Goal: Transaction & Acquisition: Register for event/course

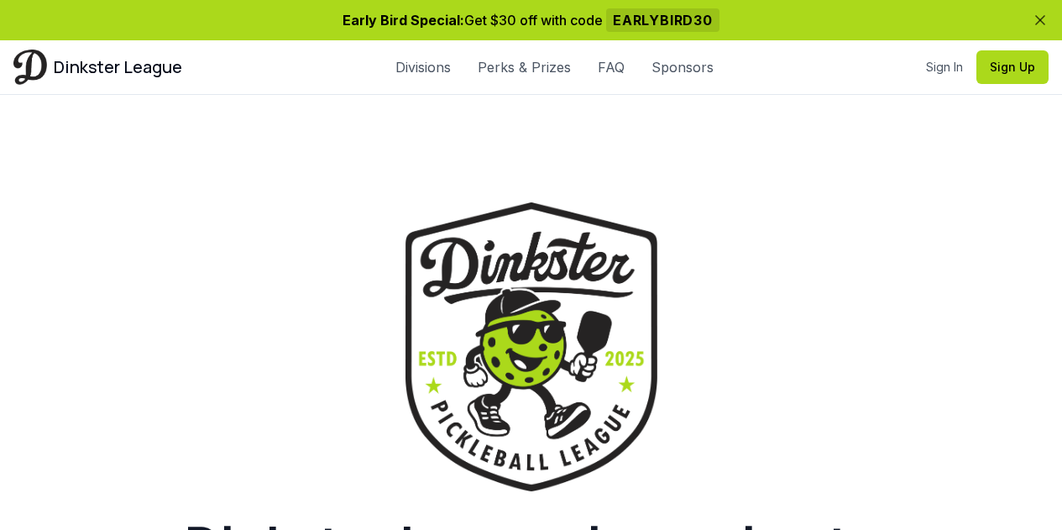
scroll to position [369, 0]
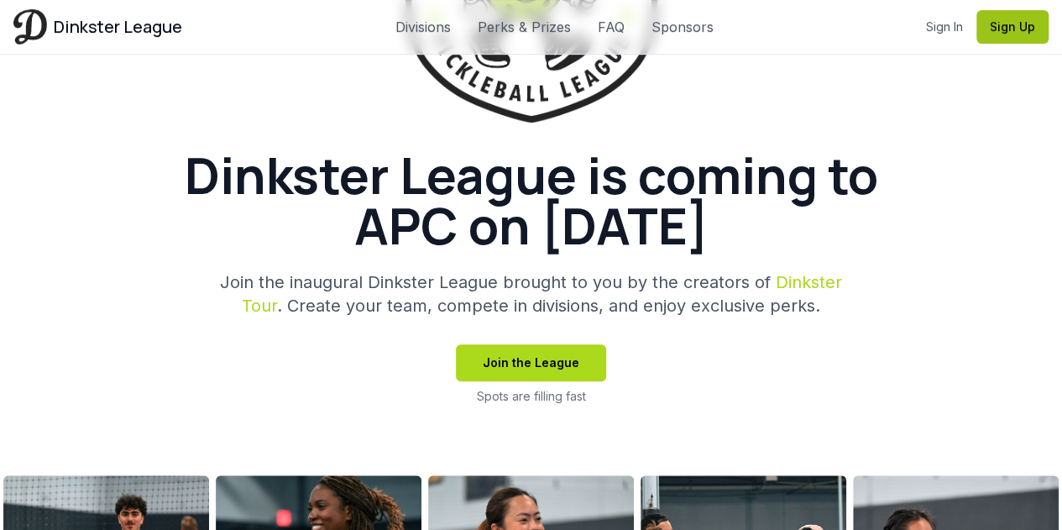
click at [998, 31] on button "Sign Up" at bounding box center [1013, 27] width 72 height 34
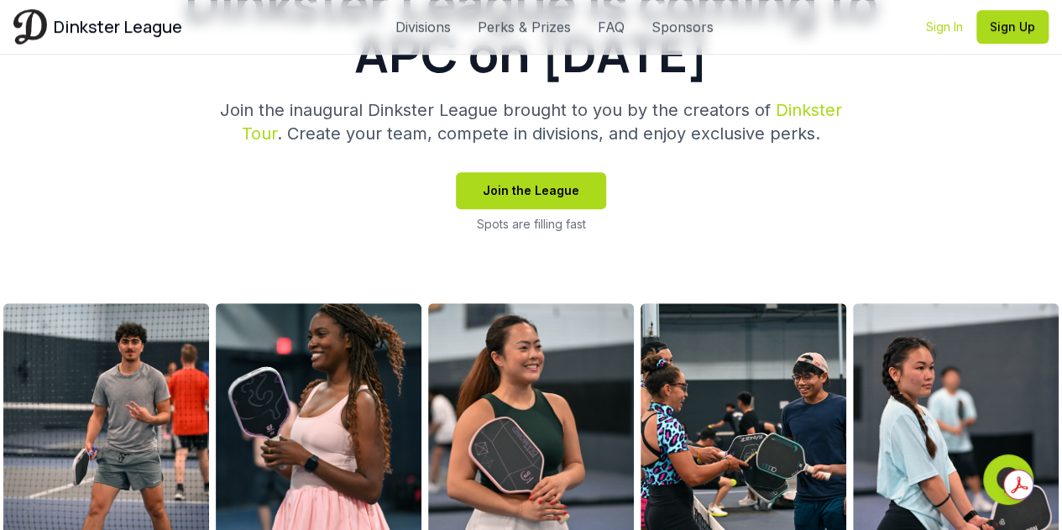
click at [939, 31] on link "Sign In" at bounding box center [944, 26] width 37 height 17
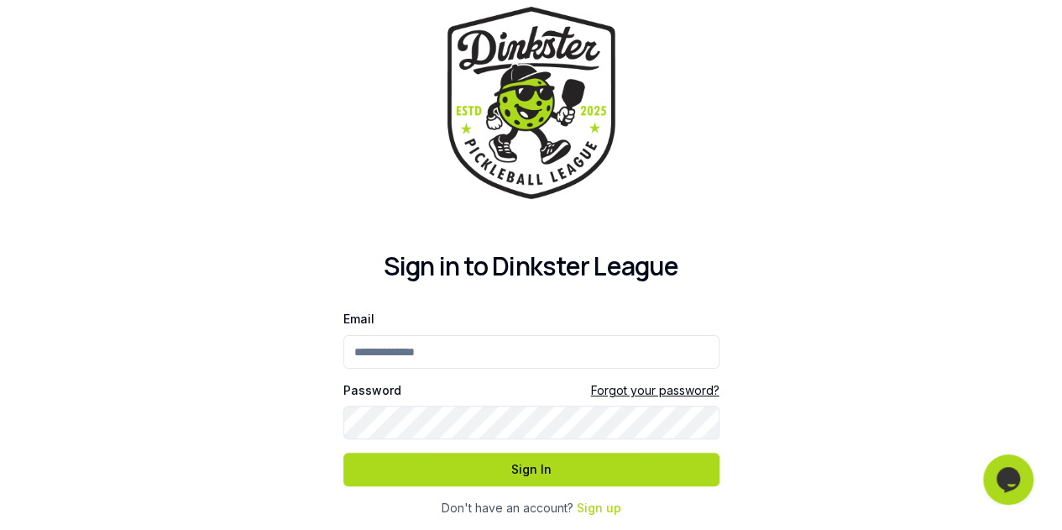
scroll to position [7, 0]
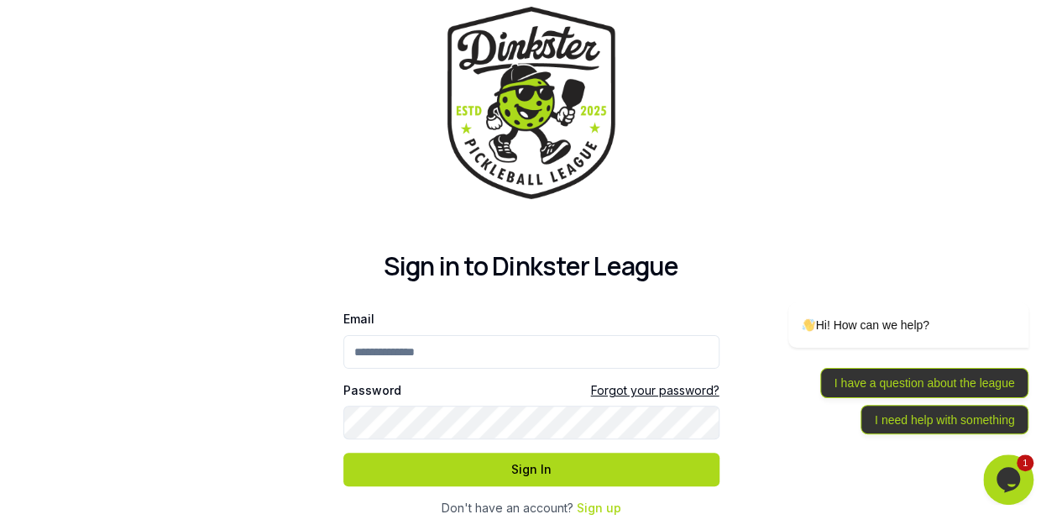
click at [410, 347] on input "Email" at bounding box center [531, 352] width 376 height 34
type input "**********"
click at [343, 453] on button "Sign In" at bounding box center [531, 470] width 376 height 34
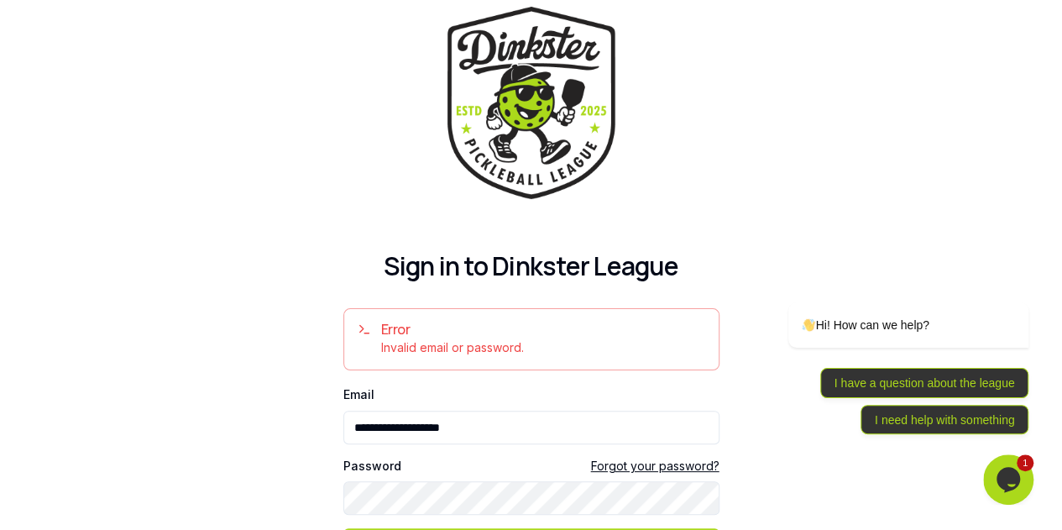
click at [412, 411] on input "**********" at bounding box center [531, 428] width 376 height 34
type input "**********"
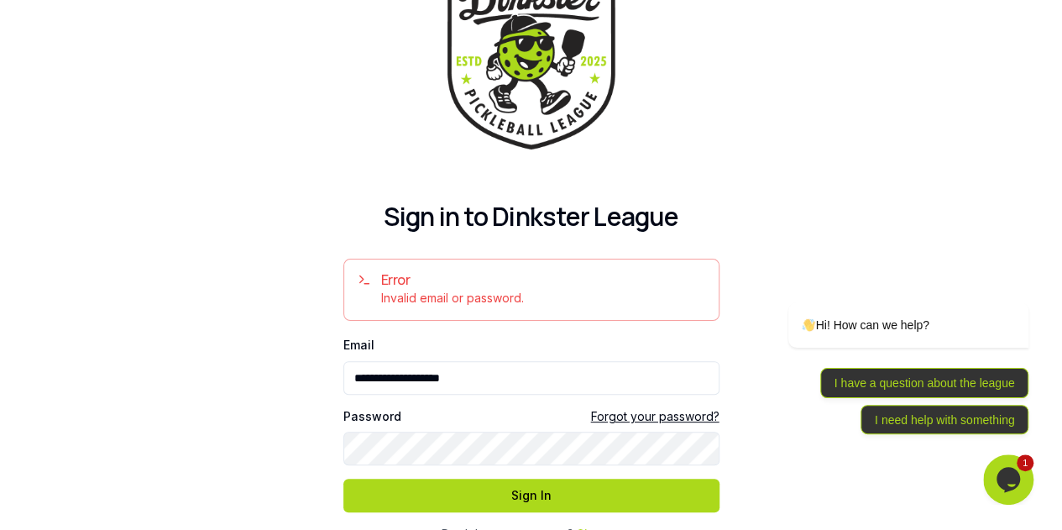
scroll to position [82, 0]
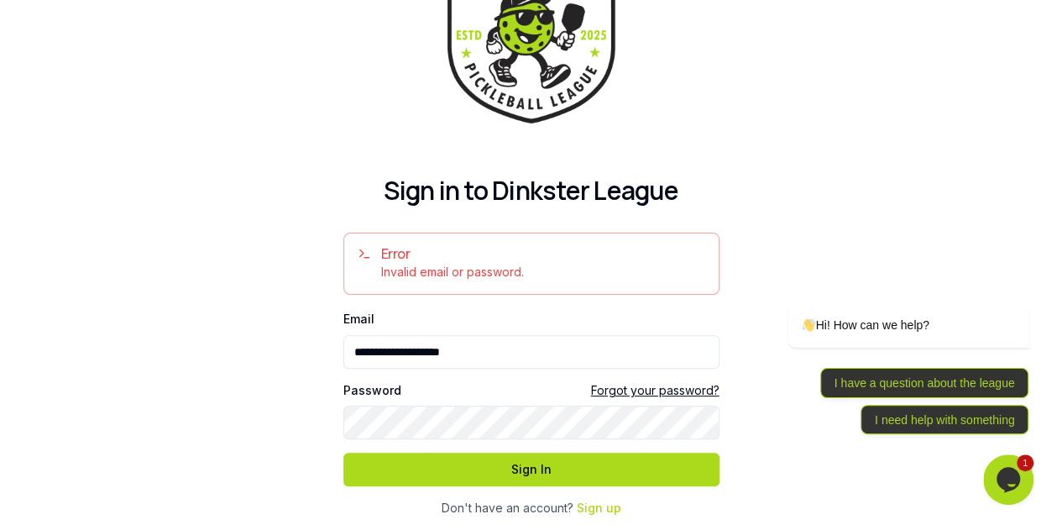
click at [628, 388] on link "Forgot your password?" at bounding box center [655, 390] width 128 height 17
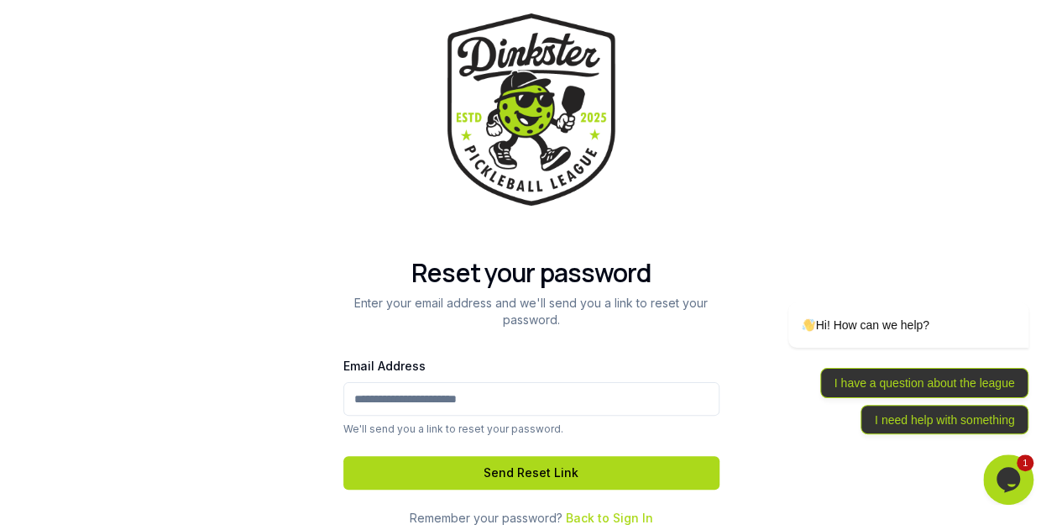
click at [418, 406] on input "Email Address" at bounding box center [531, 399] width 376 height 34
type input "**********"
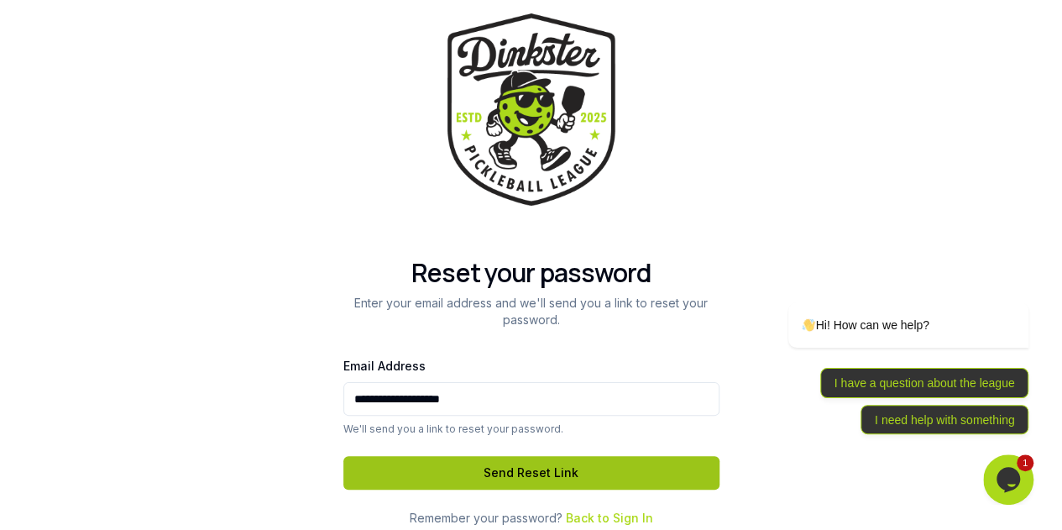
click at [467, 469] on button "Send Reset Link" at bounding box center [531, 473] width 376 height 34
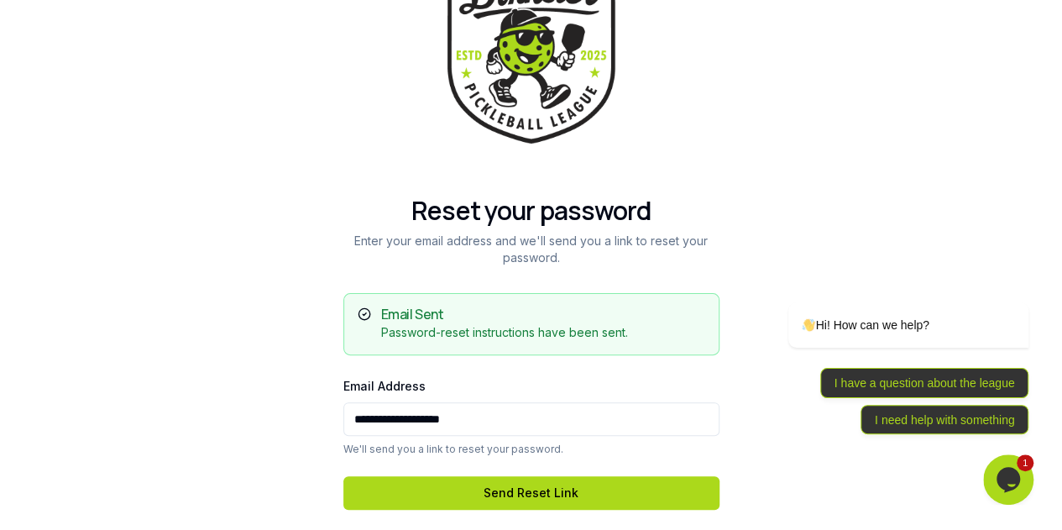
scroll to position [84, 0]
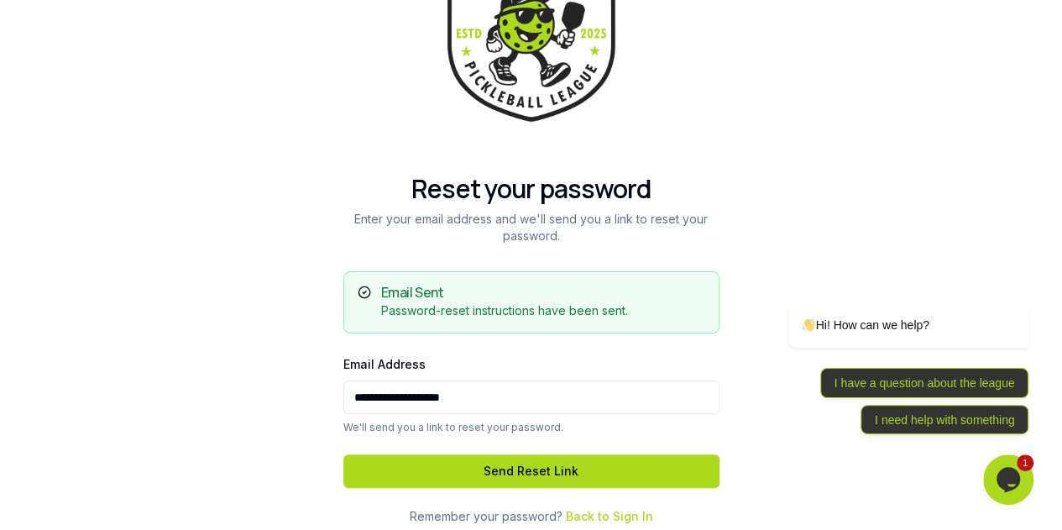
click at [457, 411] on input "**********" at bounding box center [531, 397] width 376 height 34
click at [297, 448] on div "**********" at bounding box center [531, 227] width 1062 height 622
click at [580, 516] on link "Back to Sign In" at bounding box center [609, 516] width 87 height 14
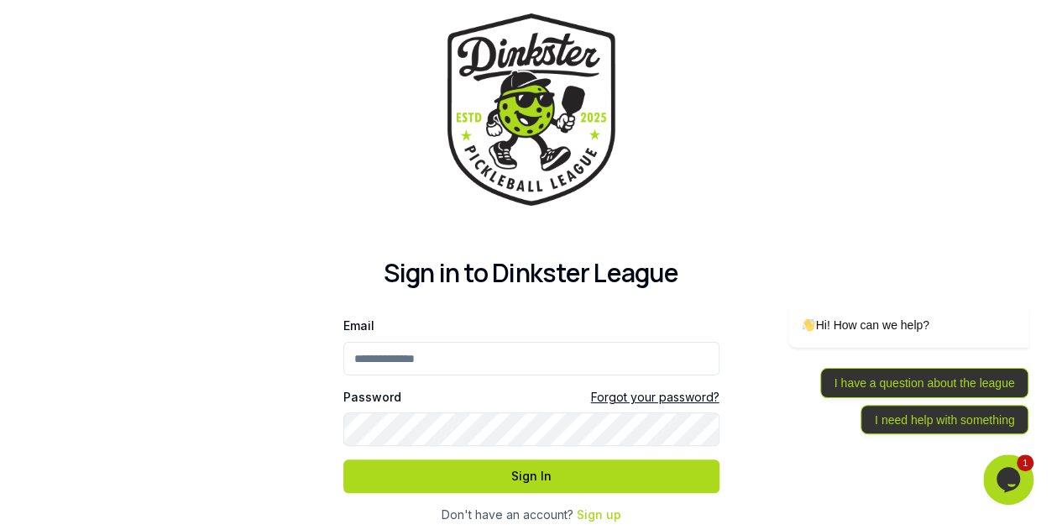
click at [472, 357] on input "Email" at bounding box center [531, 359] width 376 height 34
type input "**********"
click at [343, 459] on button "Sign In" at bounding box center [531, 476] width 376 height 34
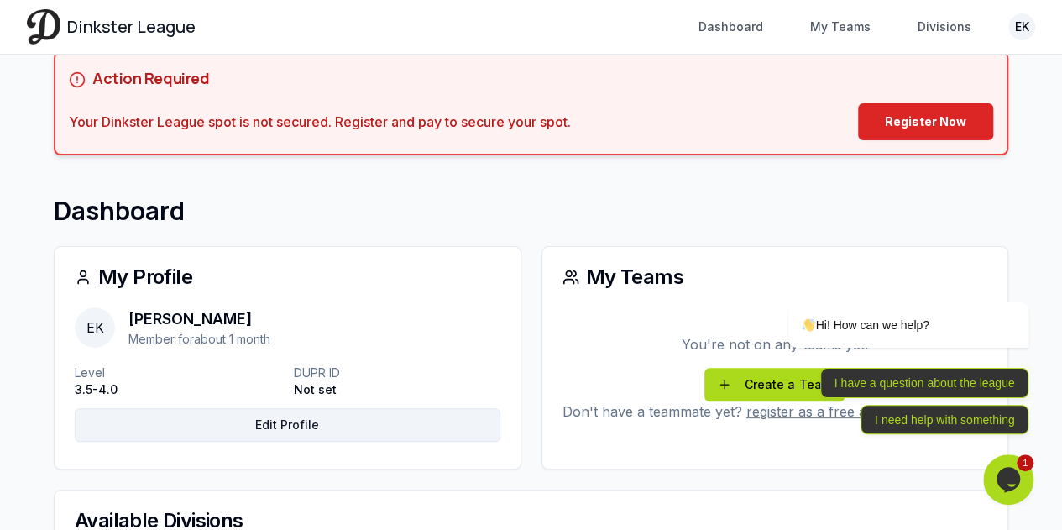
scroll to position [84, 0]
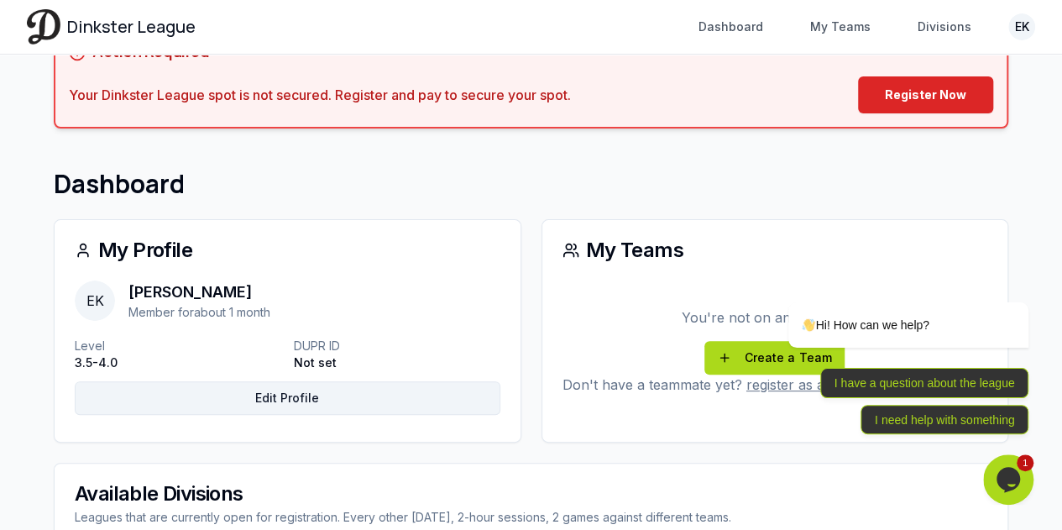
click at [336, 402] on link "Edit Profile" at bounding box center [288, 398] width 426 height 34
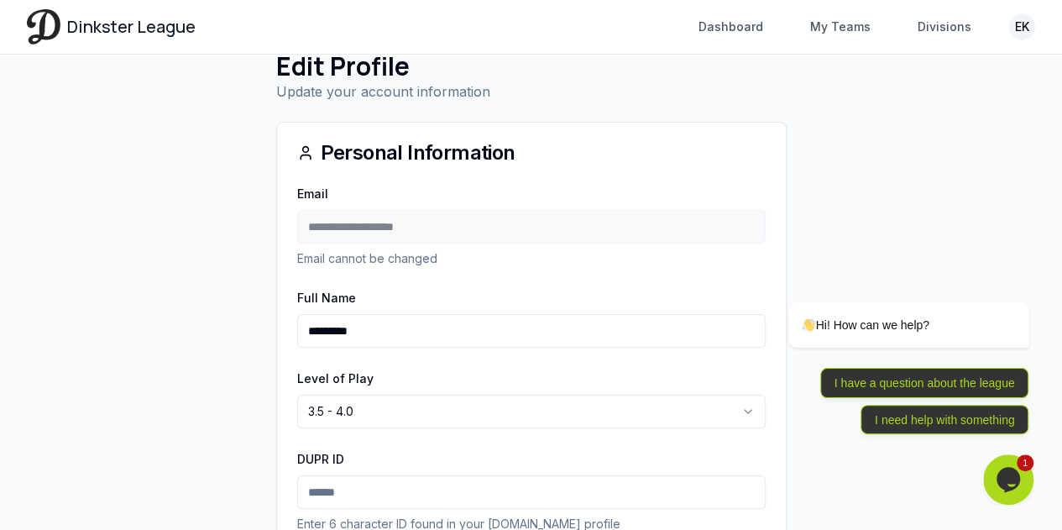
scroll to position [84, 0]
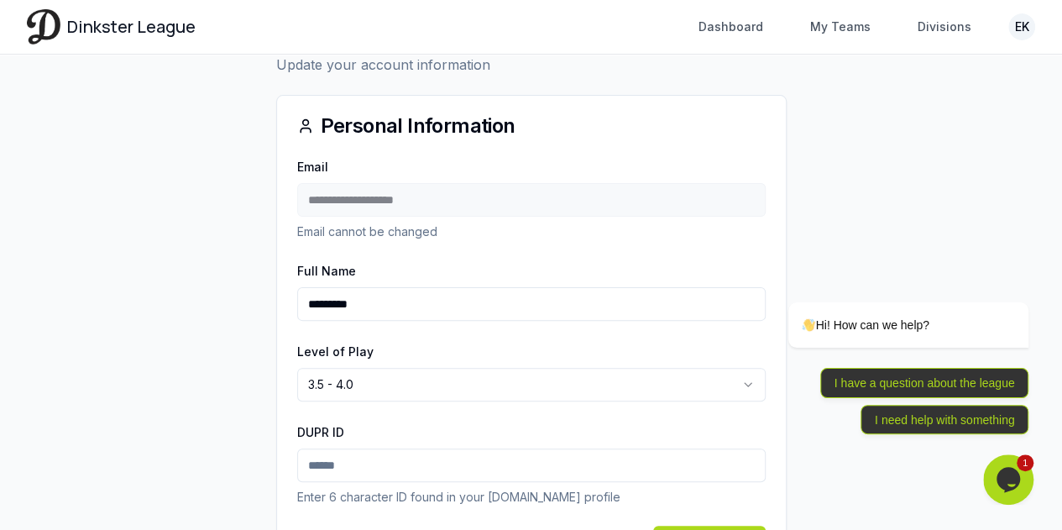
click at [342, 365] on div "Level of Play 3.5 - 4.0 ******** ********* ********* ********* ********* ****" at bounding box center [531, 371] width 469 height 60
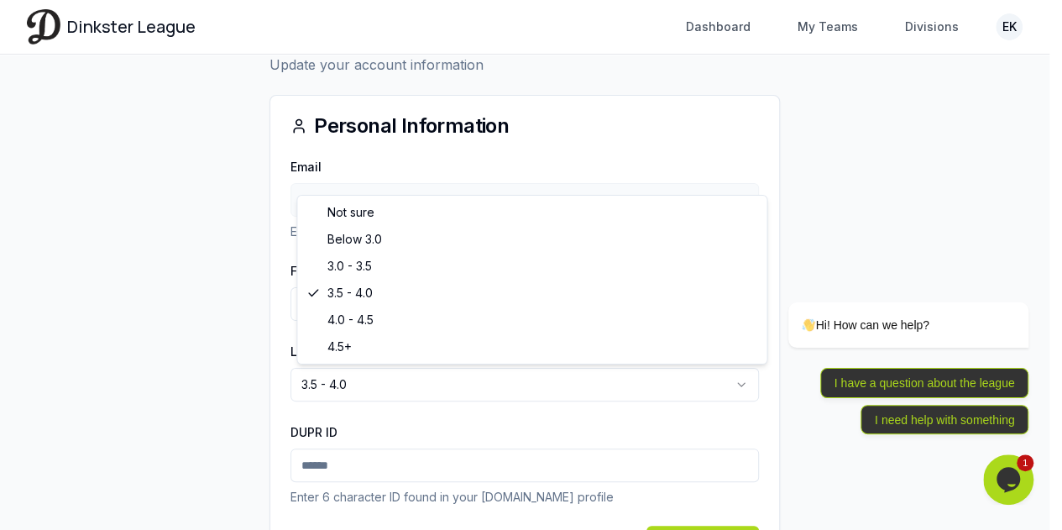
click at [344, 370] on html "**********" at bounding box center [531, 275] width 1062 height 718
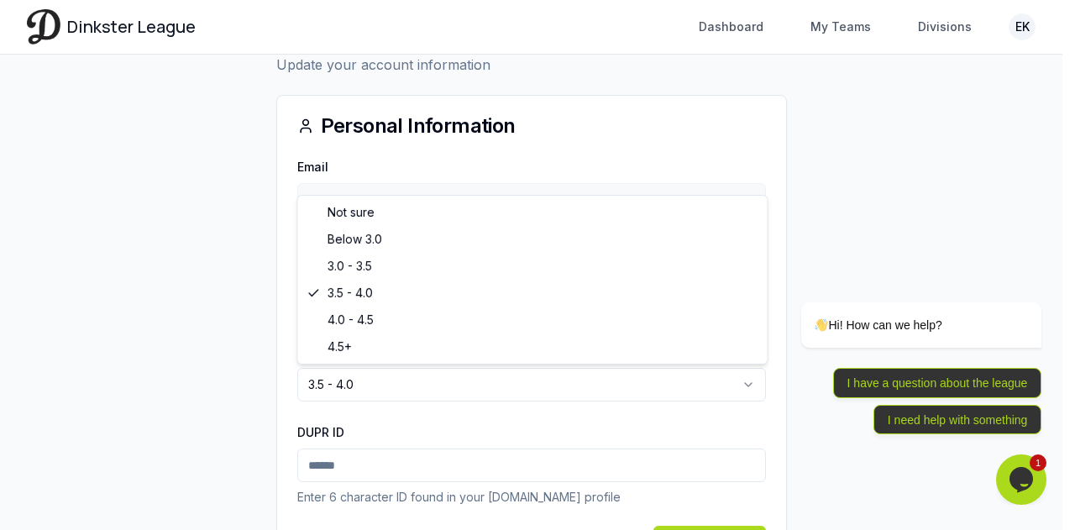
select select "*******"
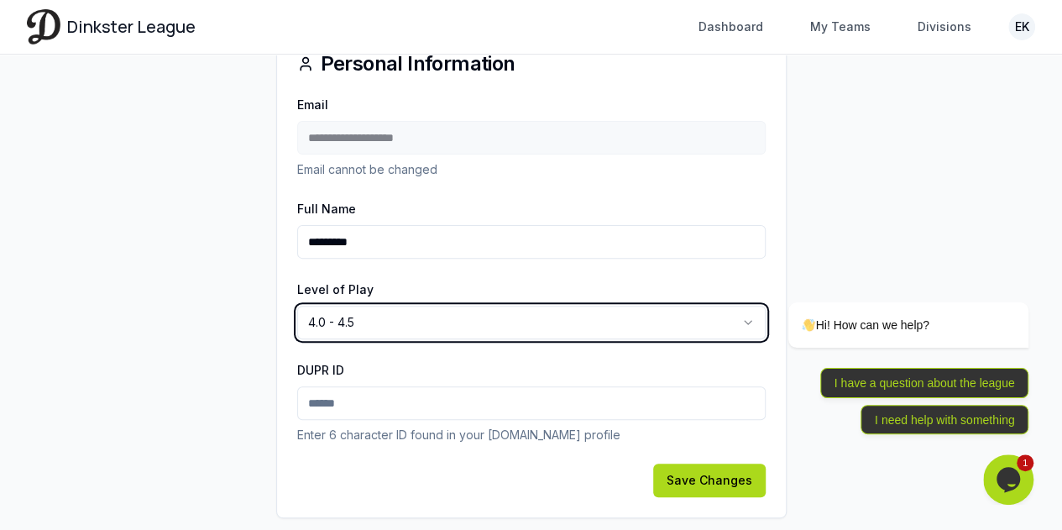
scroll to position [186, 0]
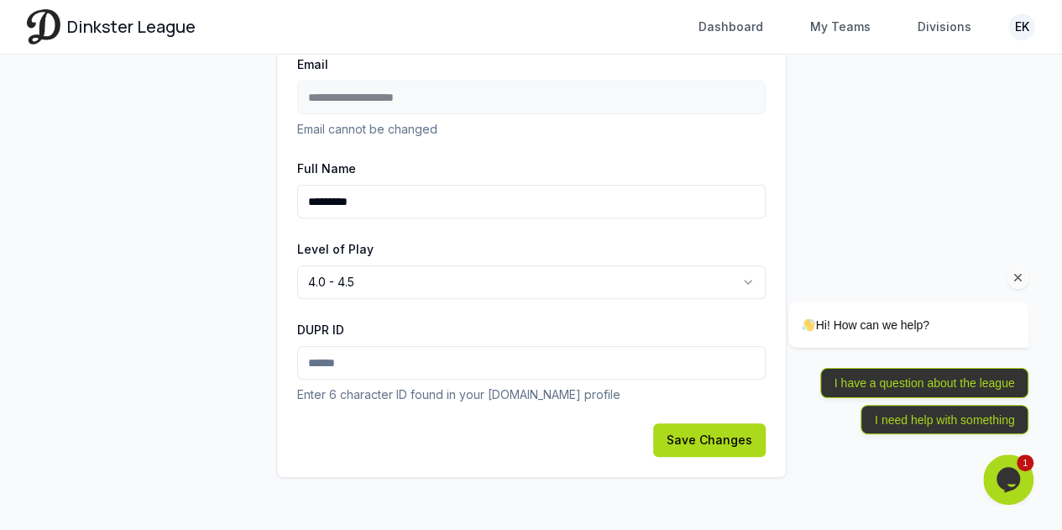
click at [736, 429] on div "Hi! How can we help? I have a question about the league I need help with someth…" at bounding box center [886, 304] width 302 height 275
click at [703, 437] on button "Save Changes" at bounding box center [709, 440] width 113 height 34
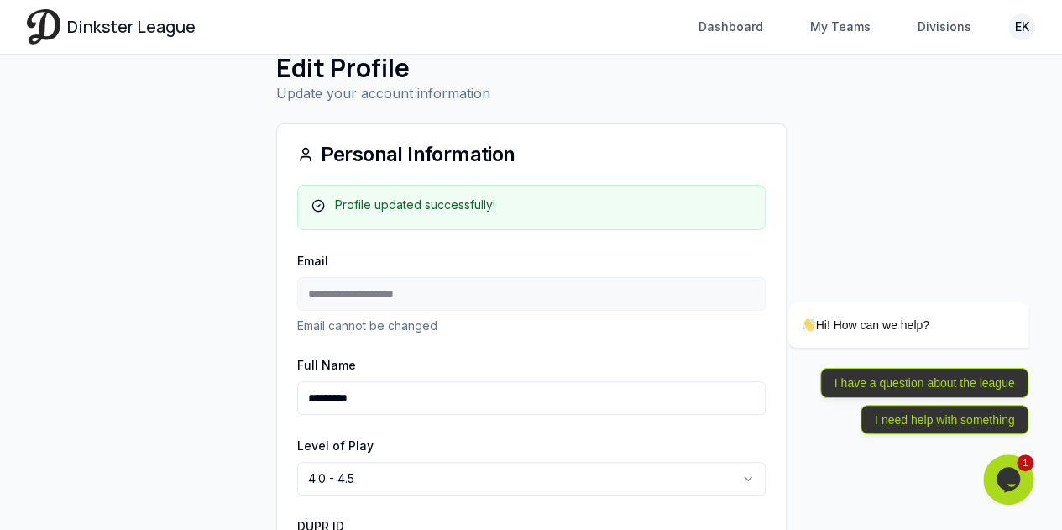
scroll to position [0, 0]
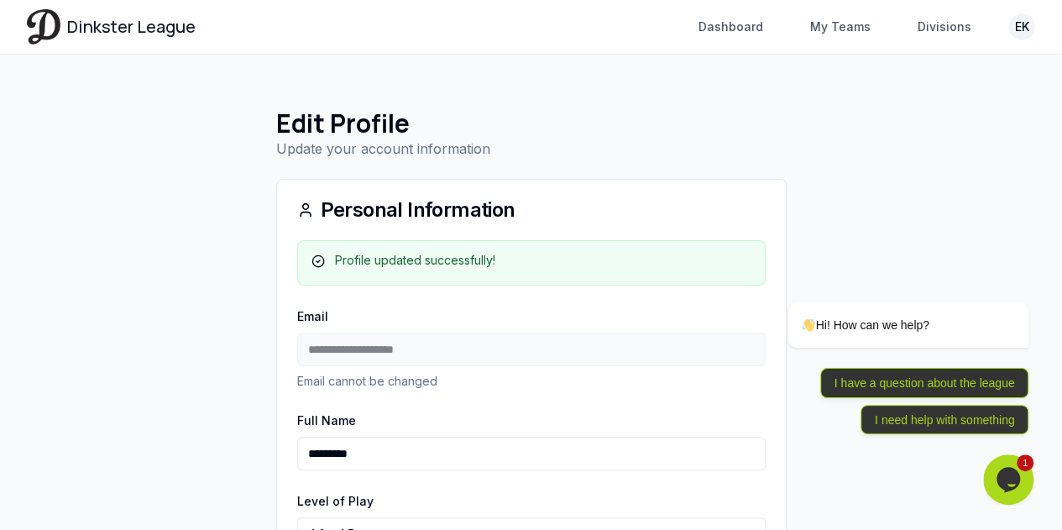
drag, startPoint x: 295, startPoint y: 196, endPoint x: 289, endPoint y: 176, distance: 21.8
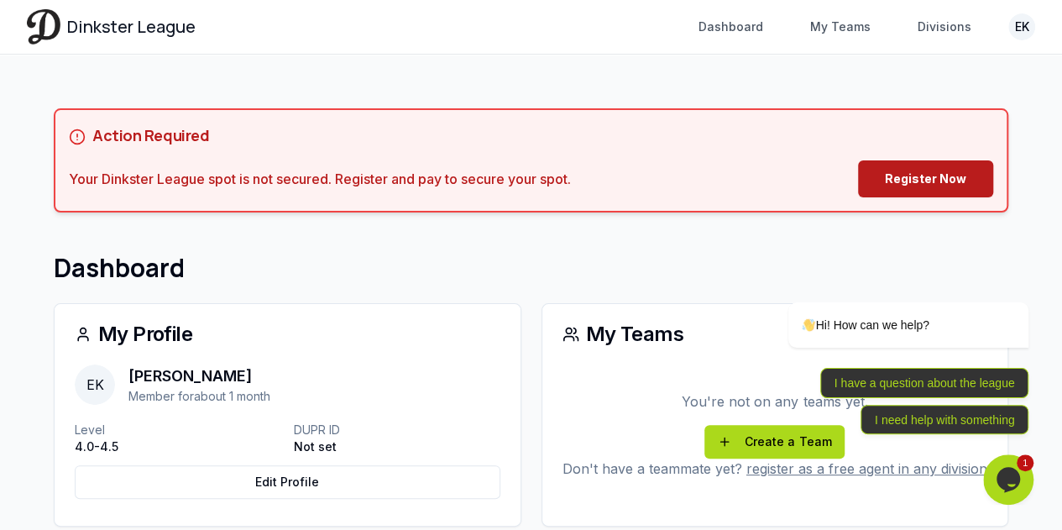
click at [893, 169] on link "Register Now" at bounding box center [925, 178] width 135 height 37
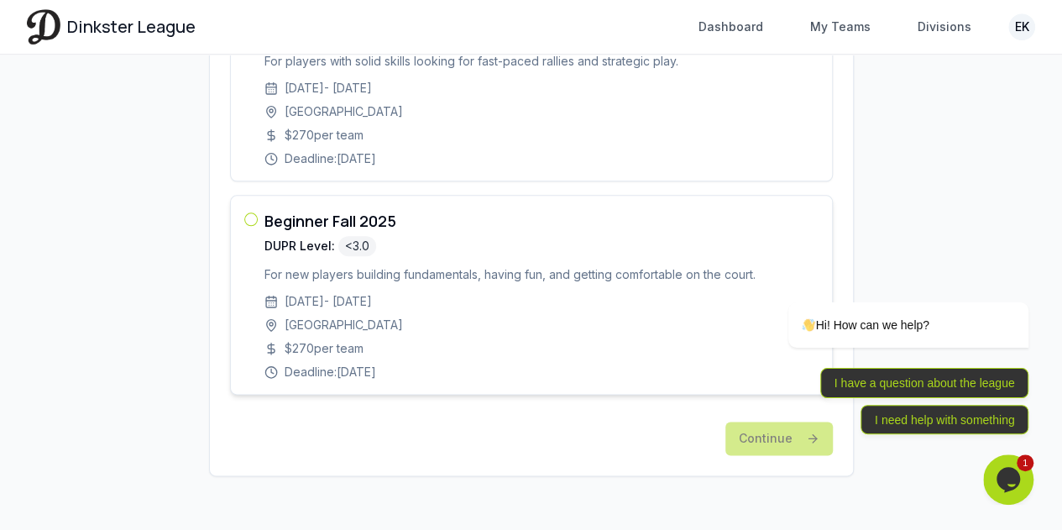
scroll to position [851, 0]
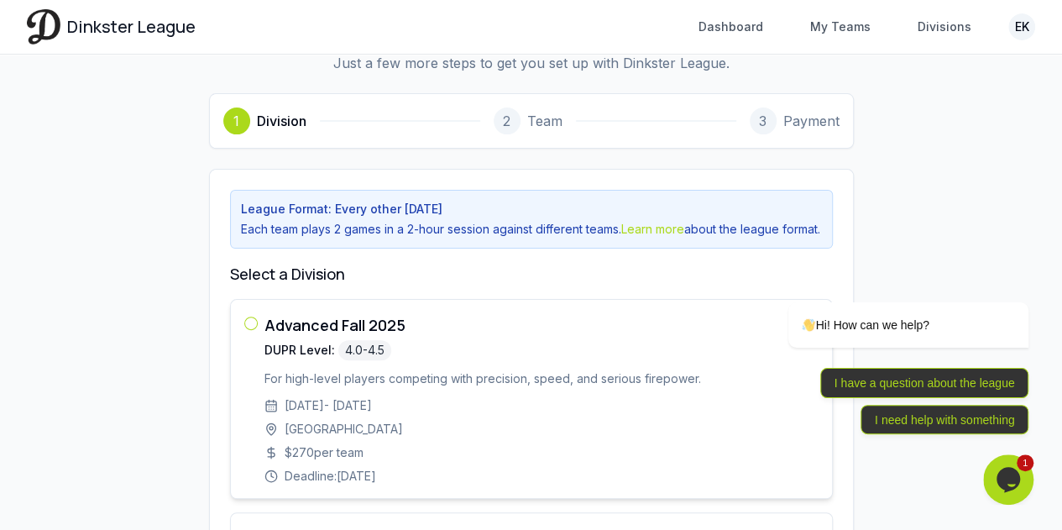
click at [490, 360] on div "DUPR Level: 4.0-4.5" at bounding box center [542, 350] width 554 height 20
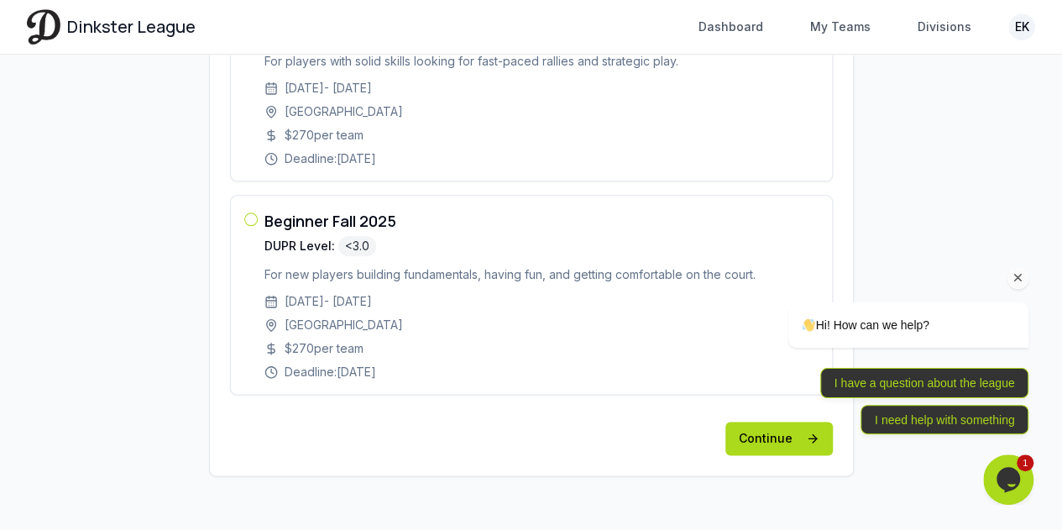
click at [773, 434] on div "I have a question about the league I need help with something" at bounding box center [887, 401] width 285 height 66
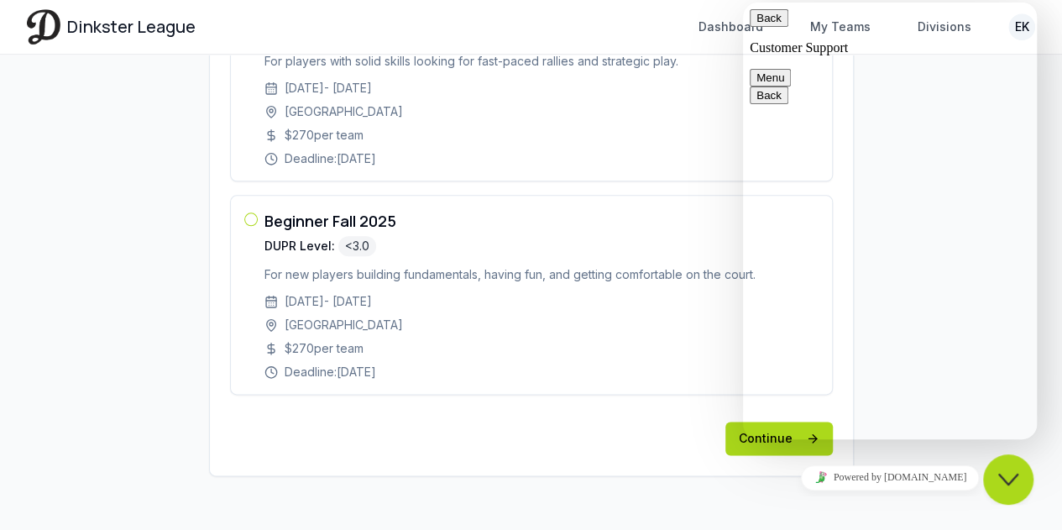
click at [762, 24] on button "Back" at bounding box center [769, 18] width 39 height 18
click at [1019, 490] on button "Close Chat This icon closes the chat window." at bounding box center [1008, 479] width 50 height 50
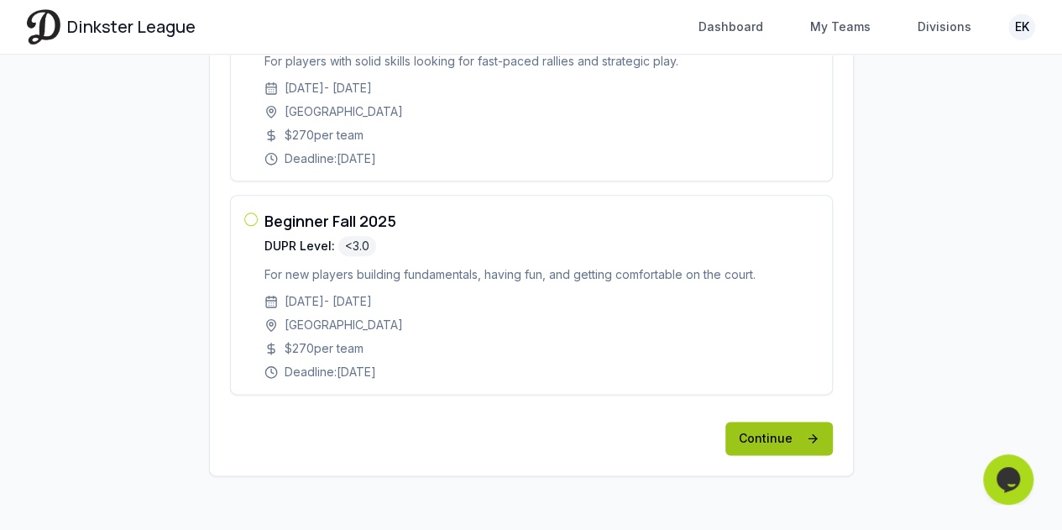
click at [753, 435] on button "Continue" at bounding box center [779, 439] width 107 height 34
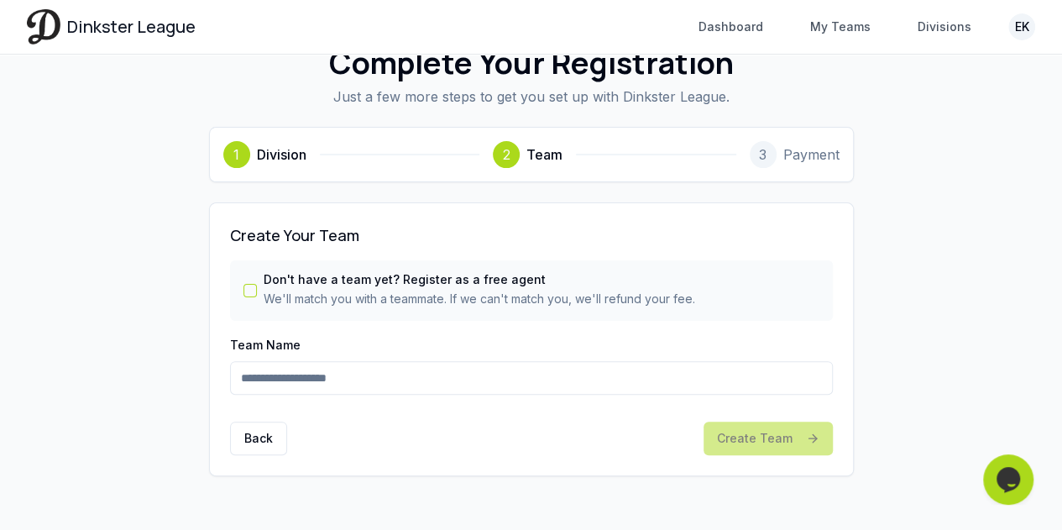
scroll to position [60, 0]
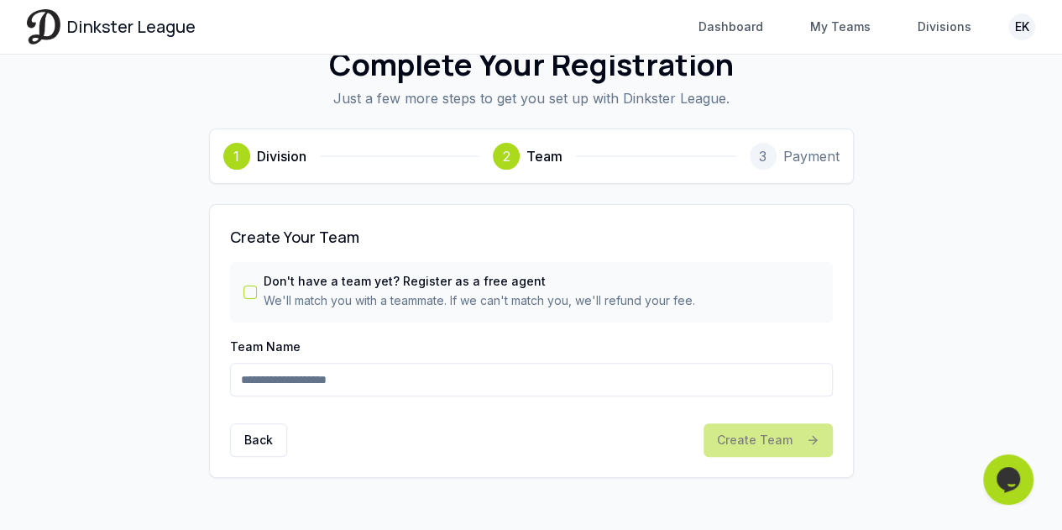
click at [380, 296] on p "We'll match you with a teammate. If we can't match you, we'll refund your fee." at bounding box center [480, 300] width 432 height 17
click at [244, 287] on button "Don't have a team yet? Register as a free agent" at bounding box center [250, 292] width 13 height 13
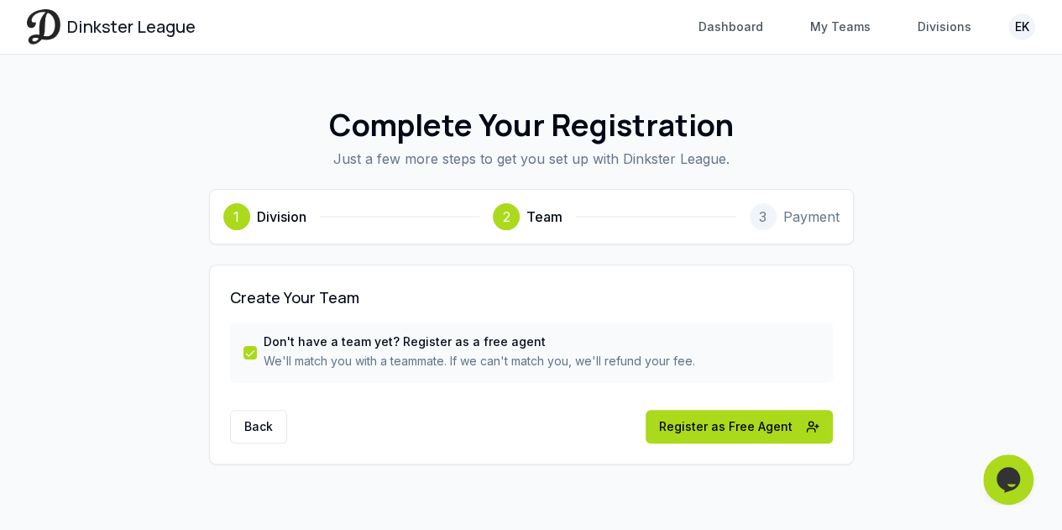
scroll to position [0, 0]
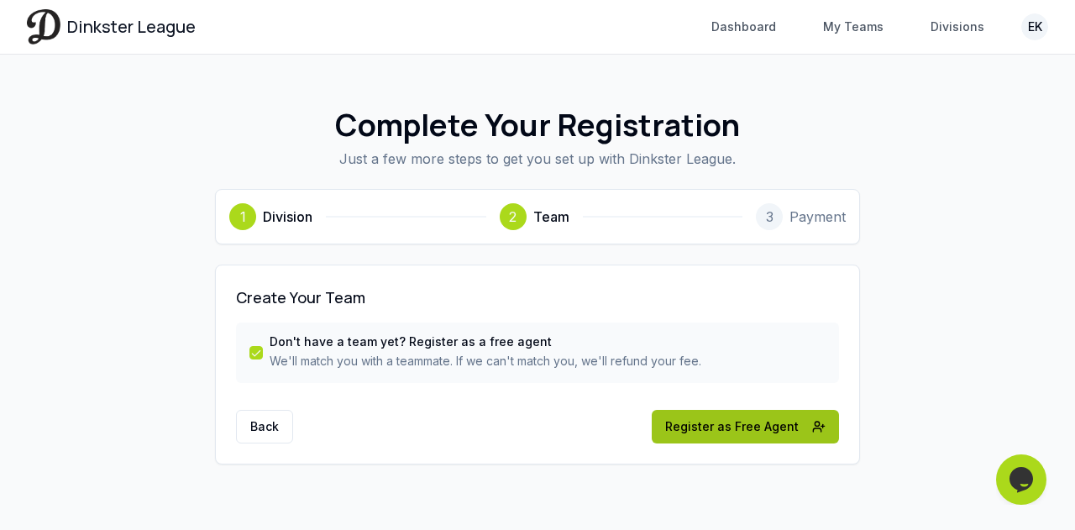
click at [726, 434] on button "Register as Free Agent" at bounding box center [745, 427] width 187 height 34
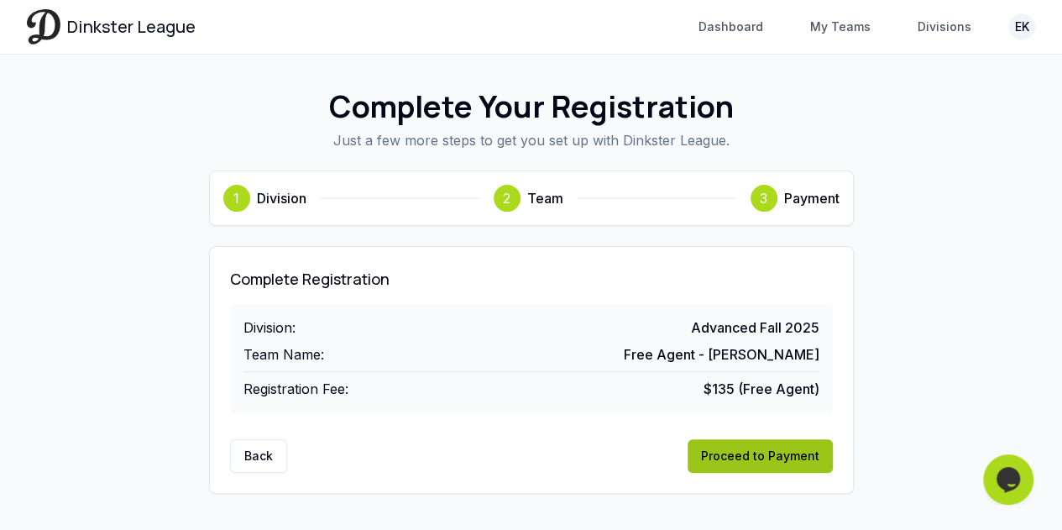
scroll to position [34, 0]
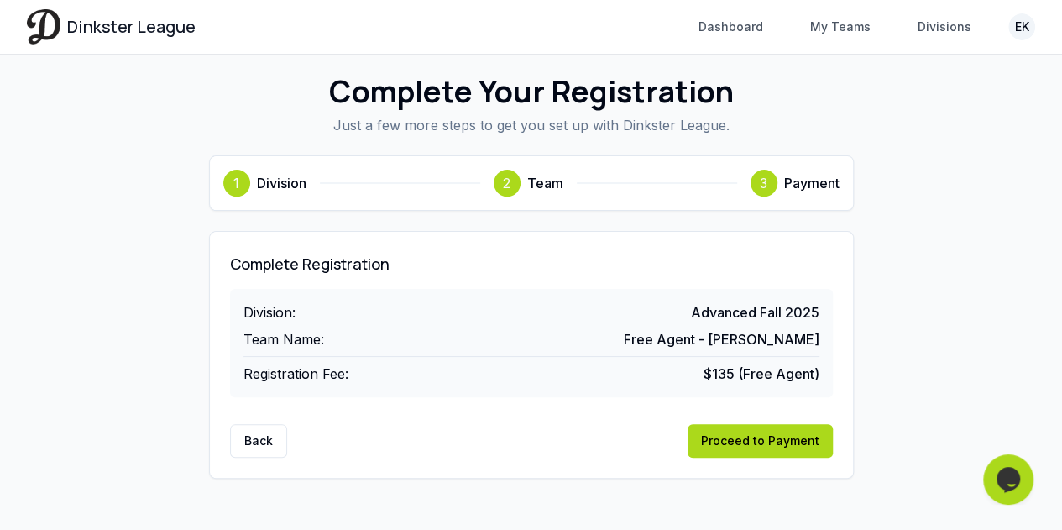
click at [731, 374] on span "$135 (Free Agent)" at bounding box center [762, 374] width 116 height 20
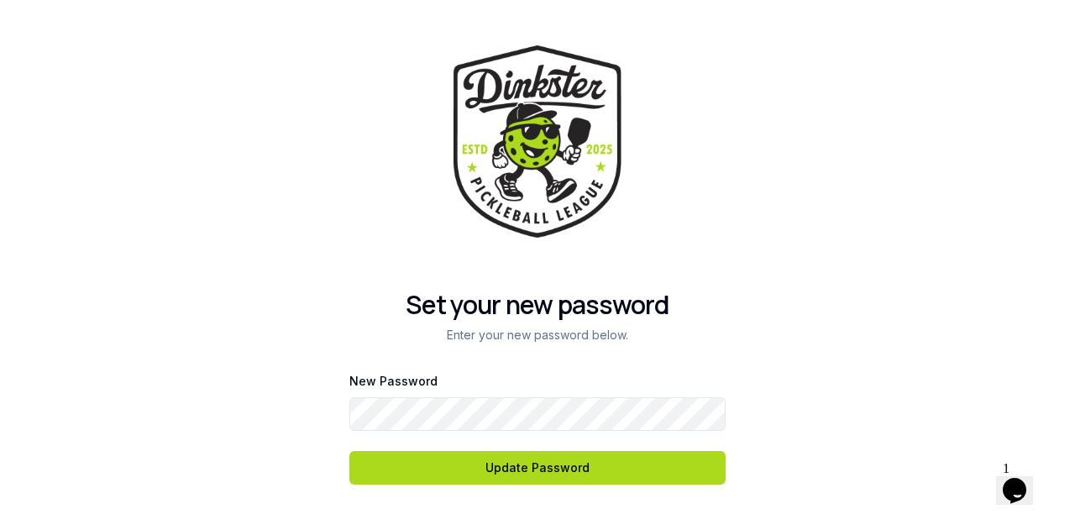
click at [349, 451] on button "Update Password" at bounding box center [537, 468] width 376 height 34
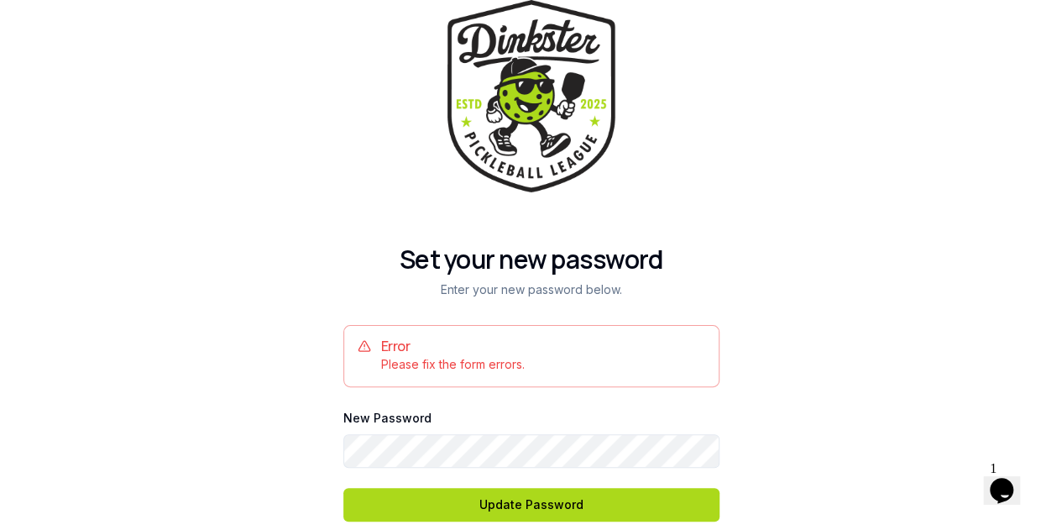
scroll to position [18, 0]
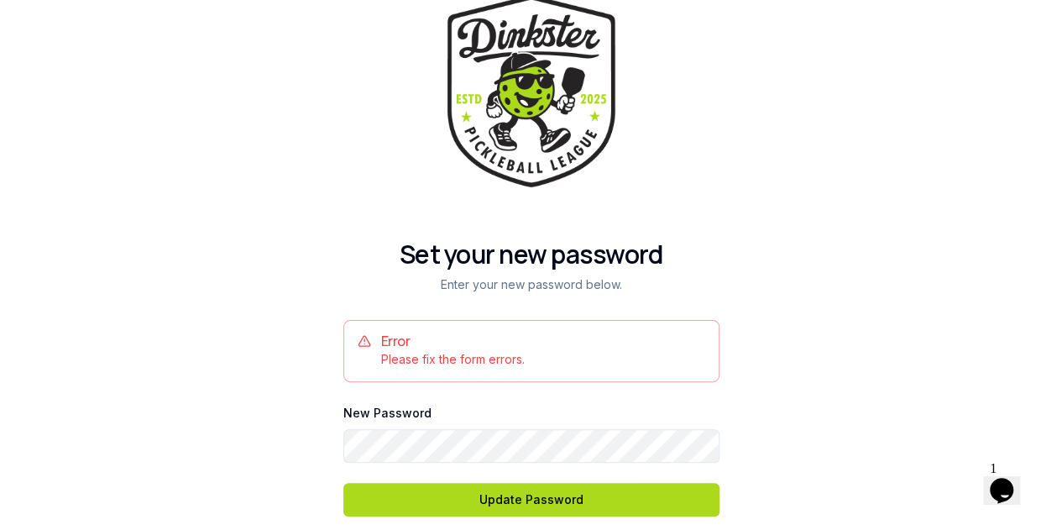
click at [343, 483] on button "Update Password" at bounding box center [531, 500] width 376 height 34
click at [512, 356] on div "Please fix the form errors." at bounding box center [532, 359] width 348 height 17
click at [512, 359] on div "Please fix the form errors." at bounding box center [532, 359] width 348 height 17
click at [343, 483] on button "Update Password" at bounding box center [531, 500] width 376 height 34
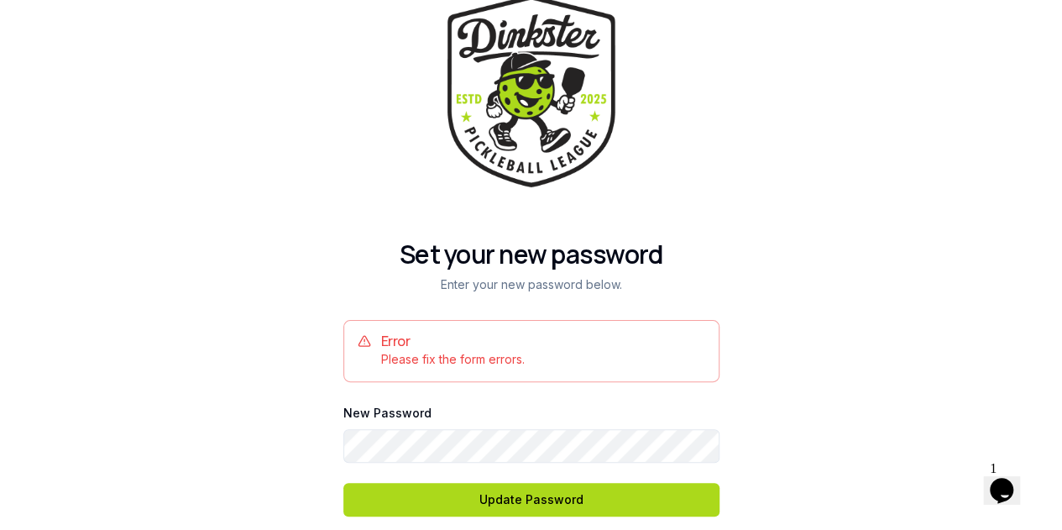
click at [460, 463] on form "Error Please fix the form errors. New Password Update Password" at bounding box center [531, 418] width 376 height 196
click at [343, 483] on button "Update Password" at bounding box center [531, 500] width 376 height 34
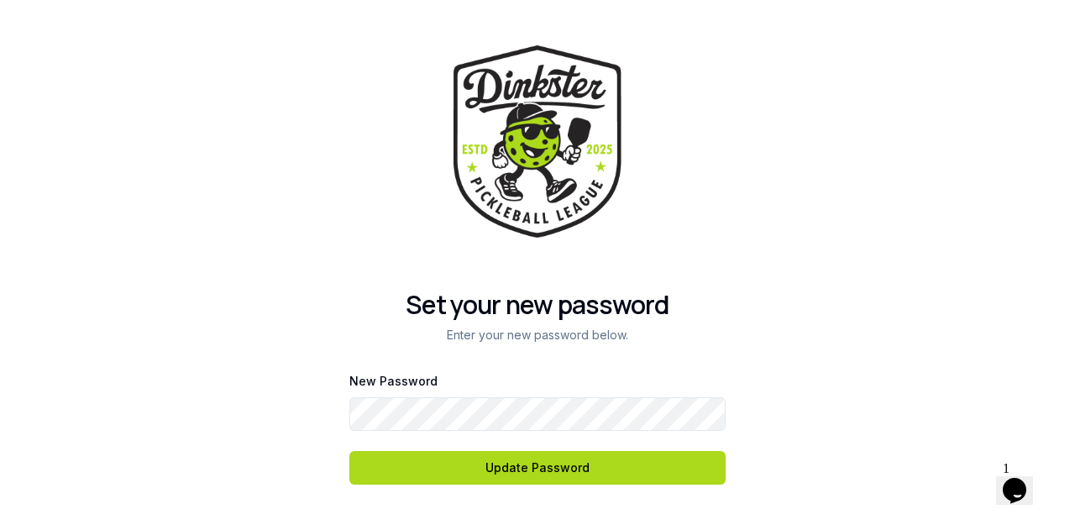
click at [349, 451] on button "Update Password" at bounding box center [537, 468] width 376 height 34
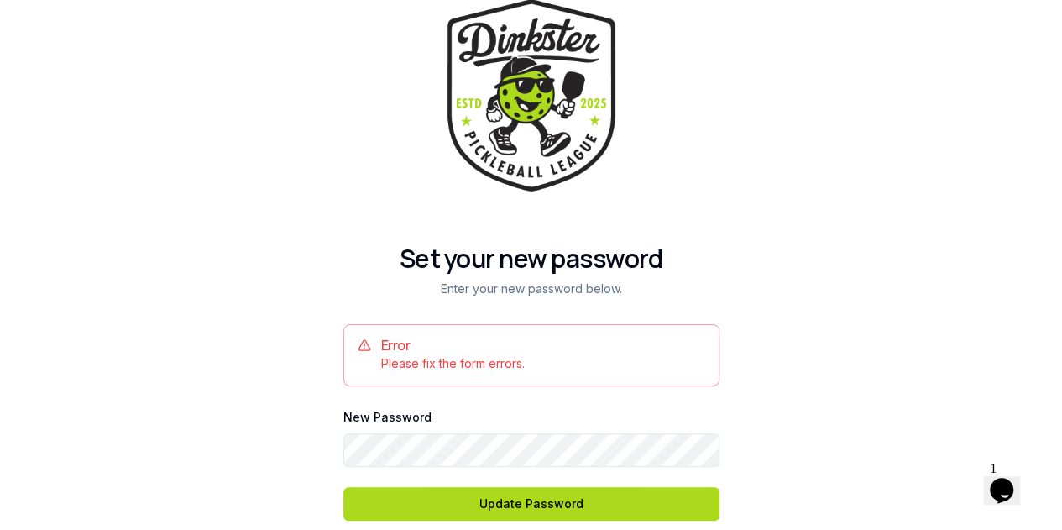
scroll to position [18, 0]
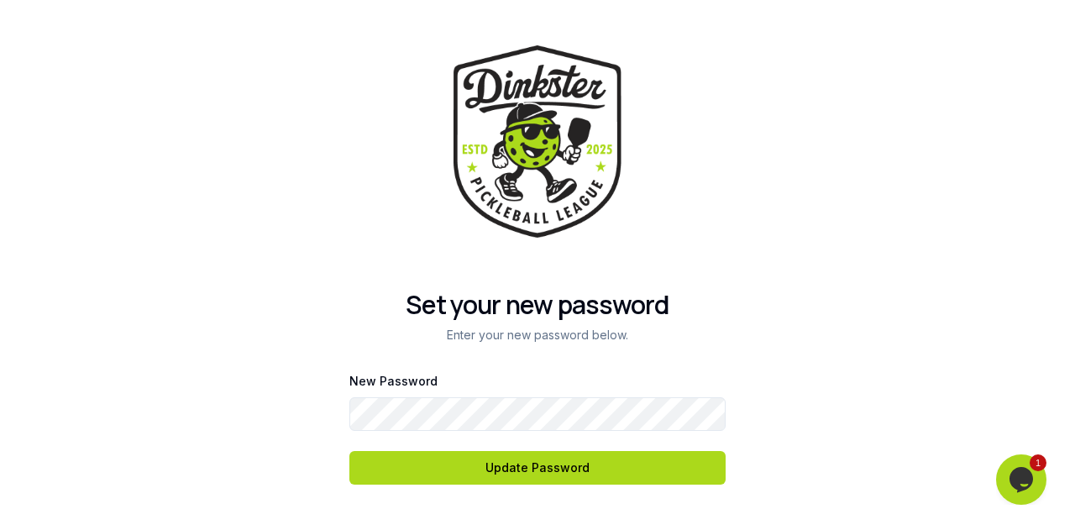
click at [349, 451] on button "Update Password" at bounding box center [537, 468] width 376 height 34
